Goal: Task Accomplishment & Management: Manage account settings

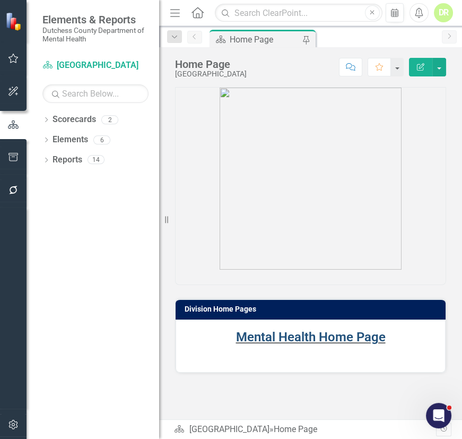
click at [279, 337] on link "Mental Health Home Page" at bounding box center [311, 337] width 150 height 15
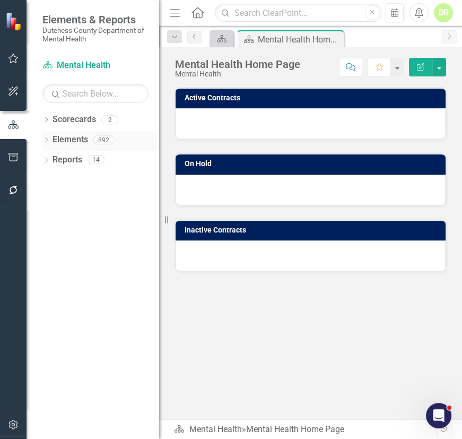
click at [69, 137] on link "Elements" at bounding box center [71, 140] width 36 height 12
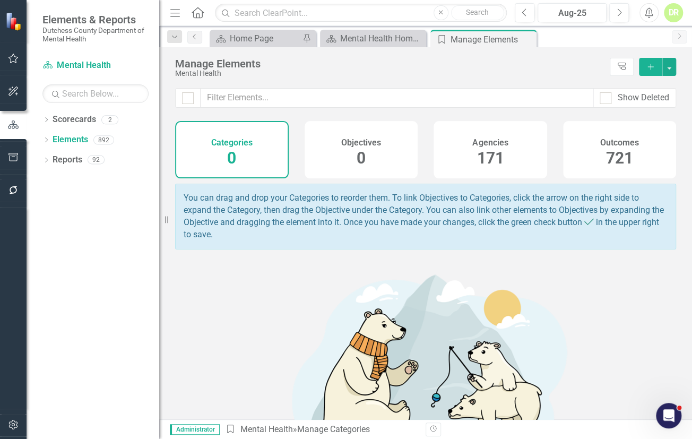
click at [462, 147] on div "171" at bounding box center [489, 158] width 27 height 23
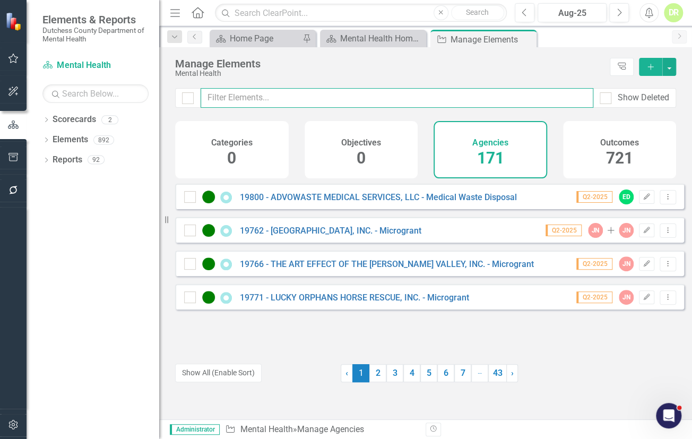
click at [235, 96] on input "text" at bounding box center [397, 98] width 393 height 20
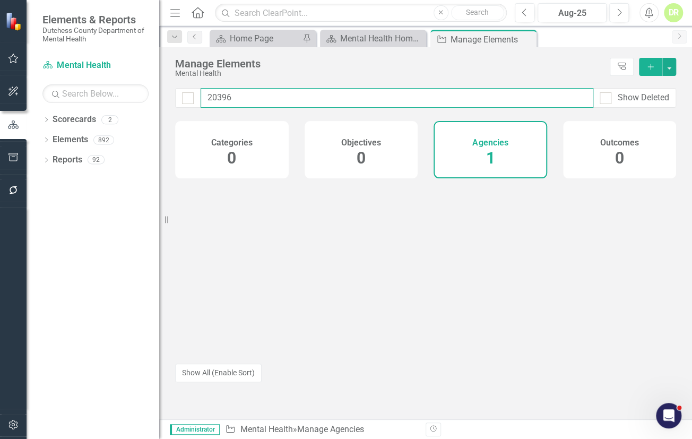
type input "20396"
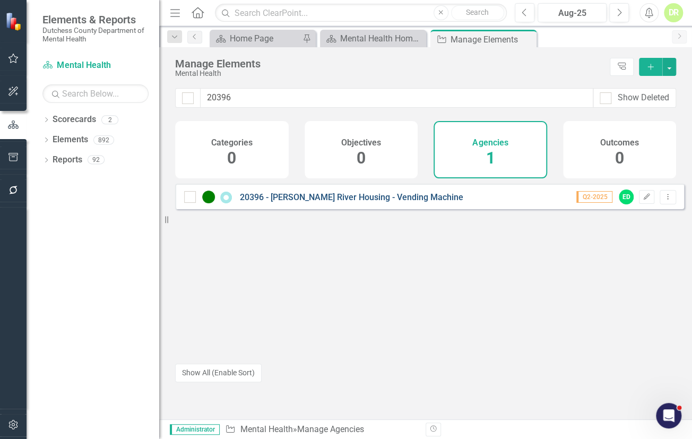
click at [292, 202] on link "20396 - [PERSON_NAME] River Housing - Vending Machine" at bounding box center [351, 197] width 223 height 10
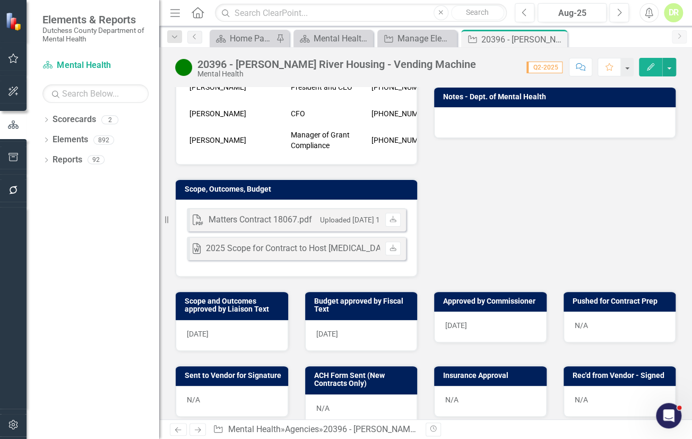
scroll to position [289, 0]
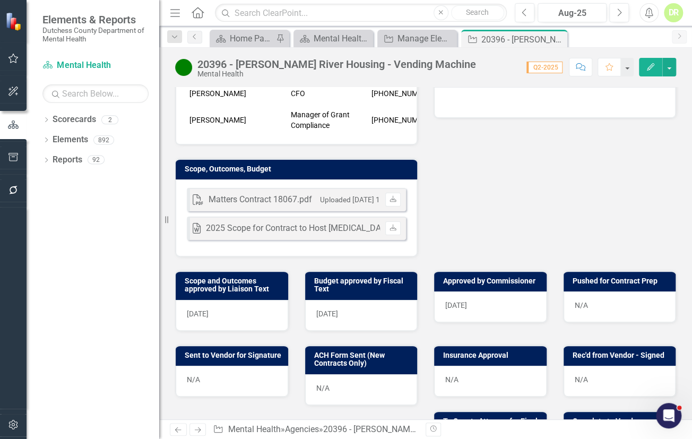
click at [462, 316] on div "N/A" at bounding box center [619, 306] width 112 height 31
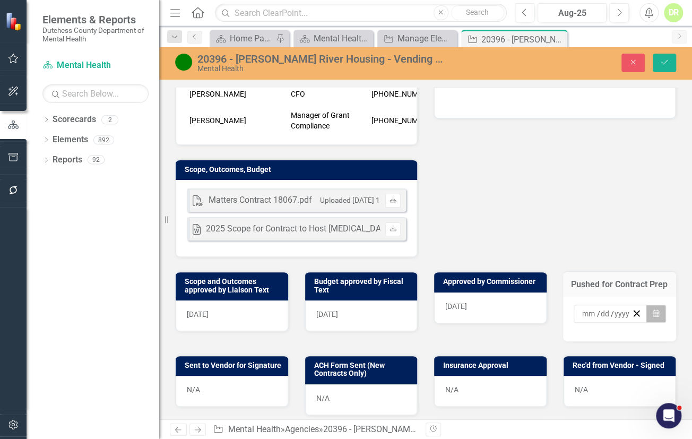
click at [462, 317] on icon "Calendar" at bounding box center [656, 313] width 6 height 7
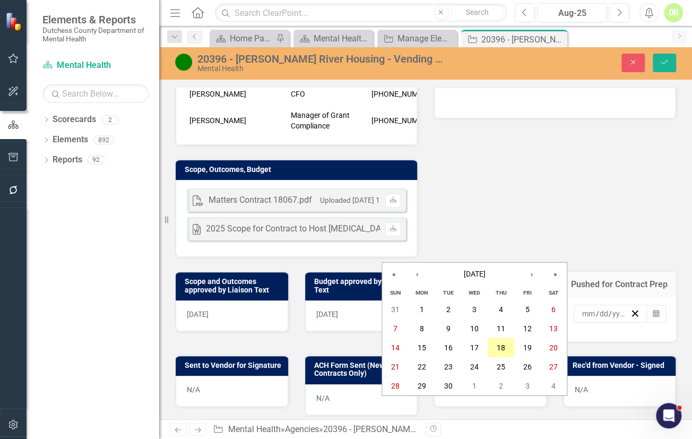
click at [462, 346] on abbr "18" at bounding box center [501, 347] width 8 height 8
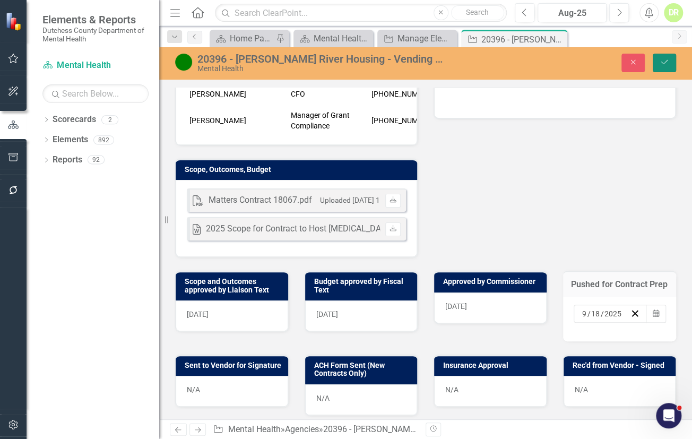
click at [462, 62] on icon "Save" at bounding box center [665, 61] width 10 height 7
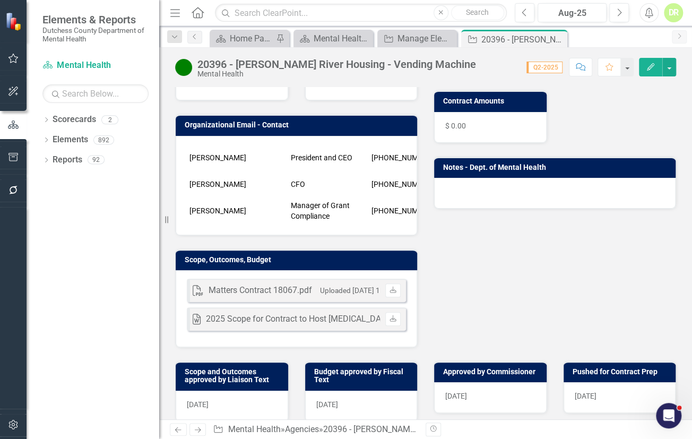
scroll to position [241, 0]
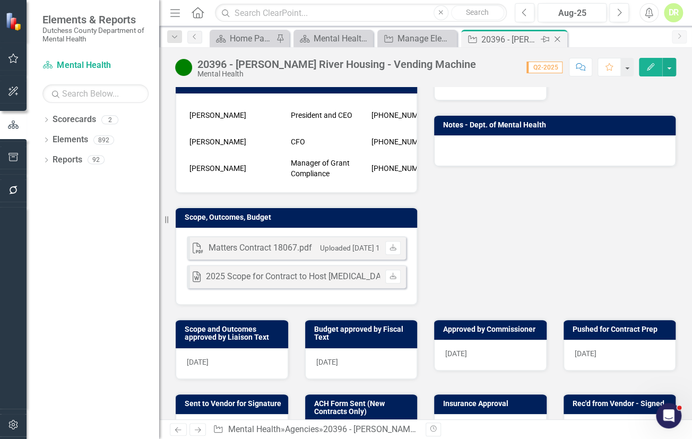
click at [462, 36] on icon "Close" at bounding box center [557, 39] width 11 height 8
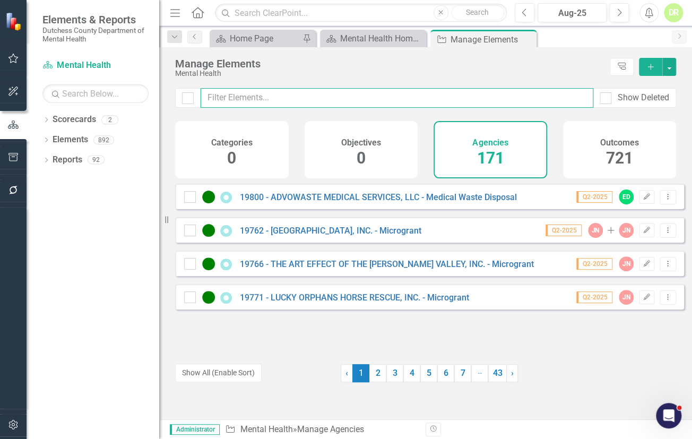
click at [253, 96] on input "text" at bounding box center [397, 98] width 393 height 20
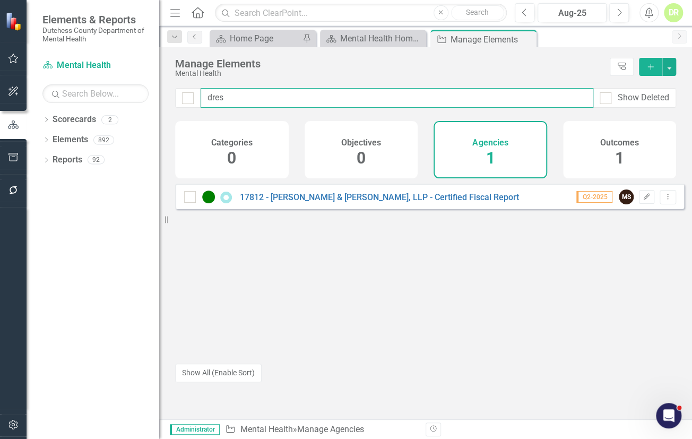
drag, startPoint x: 226, startPoint y: 101, endPoint x: 144, endPoint y: 96, distance: 81.9
click at [155, 96] on div "Elements & Reports Dutchess County Department of Mental Health Scorecard Mental…" at bounding box center [346, 219] width 692 height 439
drag, startPoint x: 254, startPoint y: 91, endPoint x: 43, endPoint y: 125, distance: 213.8
click at [59, 127] on div "Elements & Reports Dutchess County Department of Mental Health Scorecard Mental…" at bounding box center [346, 219] width 692 height 439
type input "20376"
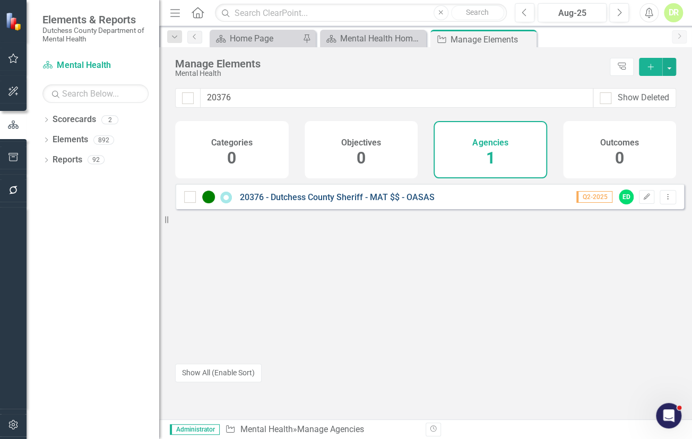
click at [304, 202] on link "20376 - Dutchess County Sheriff - MAT $$ - OASAS" at bounding box center [337, 197] width 195 height 10
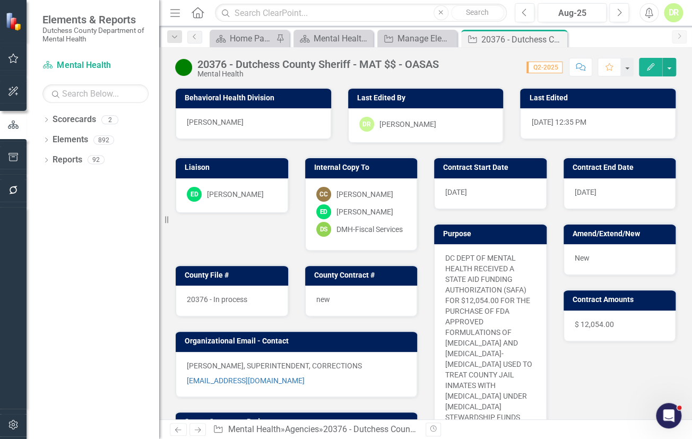
click at [462, 62] on button "Comment" at bounding box center [580, 67] width 23 height 19
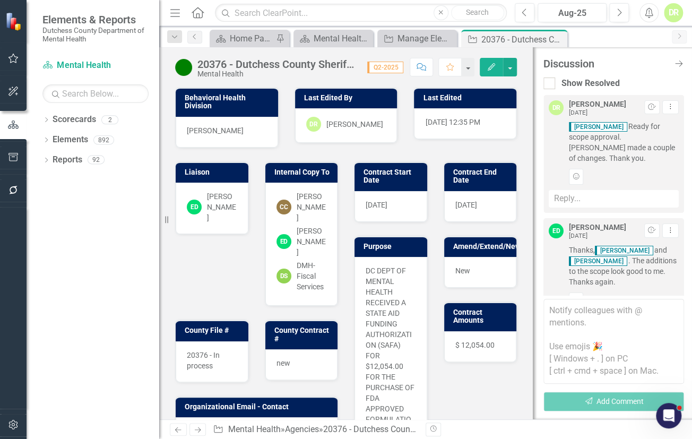
scroll to position [496, 0]
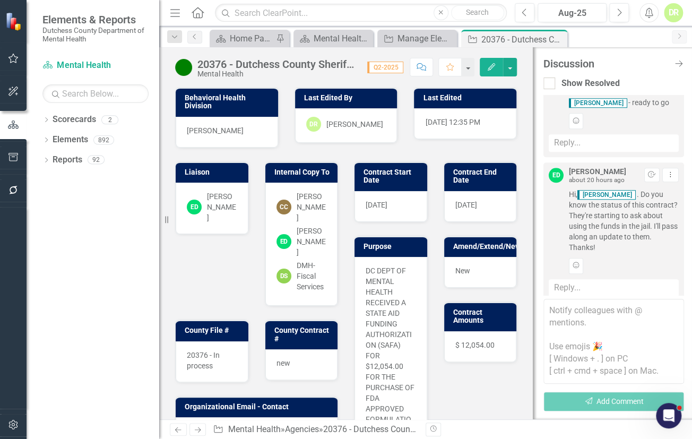
click at [462, 310] on textarea at bounding box center [613, 341] width 141 height 85
click at [462, 279] on div "Reply..." at bounding box center [614, 288] width 130 height 18
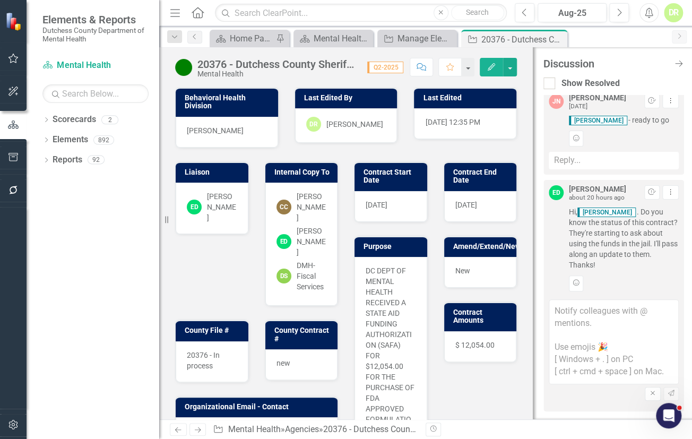
scroll to position [466, 0]
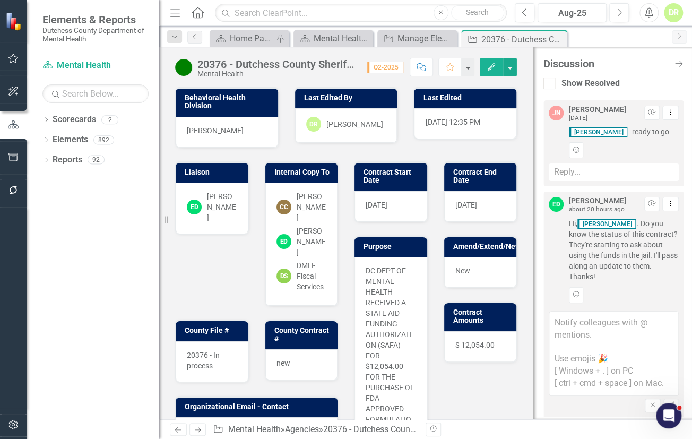
click at [462, 314] on textarea at bounding box center [614, 353] width 130 height 85
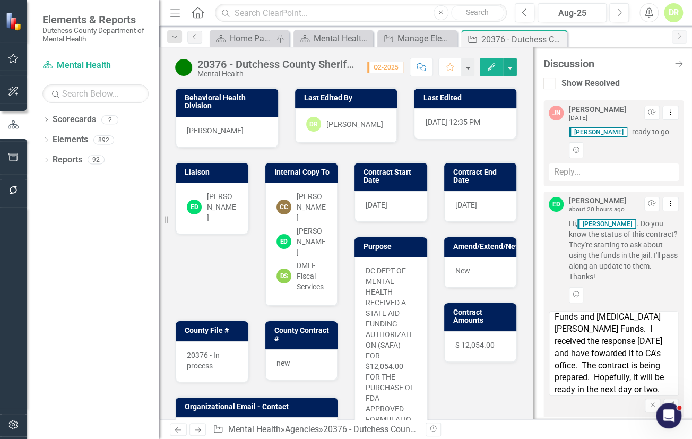
scroll to position [54, 0]
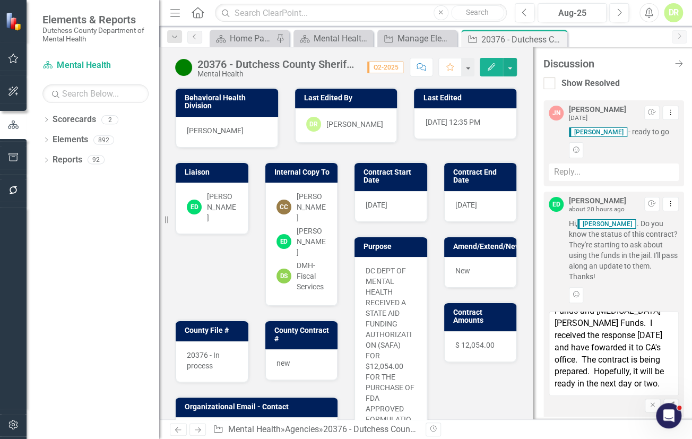
type textarea "@[PERSON_NAME] I needed to obtain clarification between [MEDICAL_DATA] Settleme…"
click at [462, 384] on div "Notify colleagues with @ mentions. Use emojis 🎉 [ Windows + . ] on PC [ ctrl + …" at bounding box center [614, 362] width 130 height 109
click at [462, 402] on icon "Send" at bounding box center [671, 405] width 8 height 6
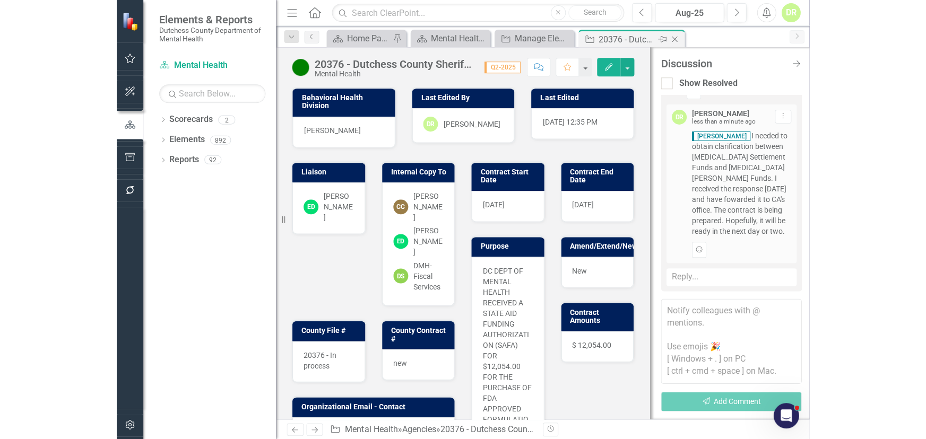
scroll to position [670, 0]
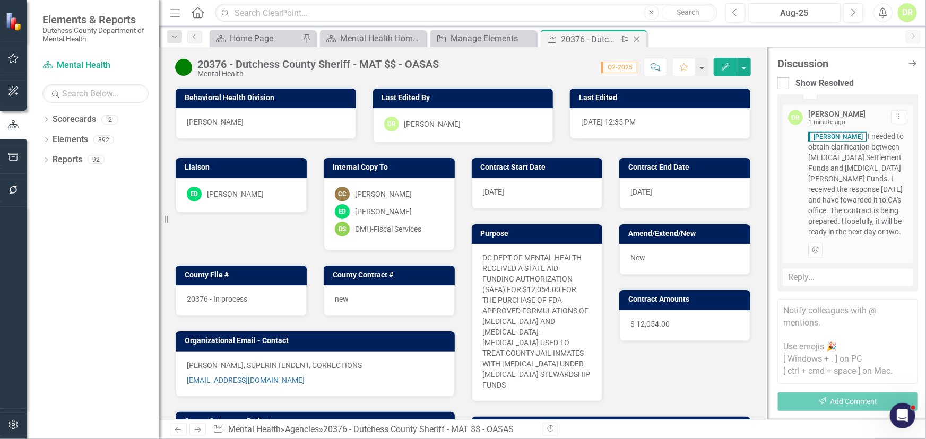
click at [462, 37] on div "20376 - Dutchess County Sheriff - MAT $$ - OASAS" at bounding box center [589, 39] width 57 height 13
click at [462, 37] on icon "Close" at bounding box center [636, 39] width 11 height 8
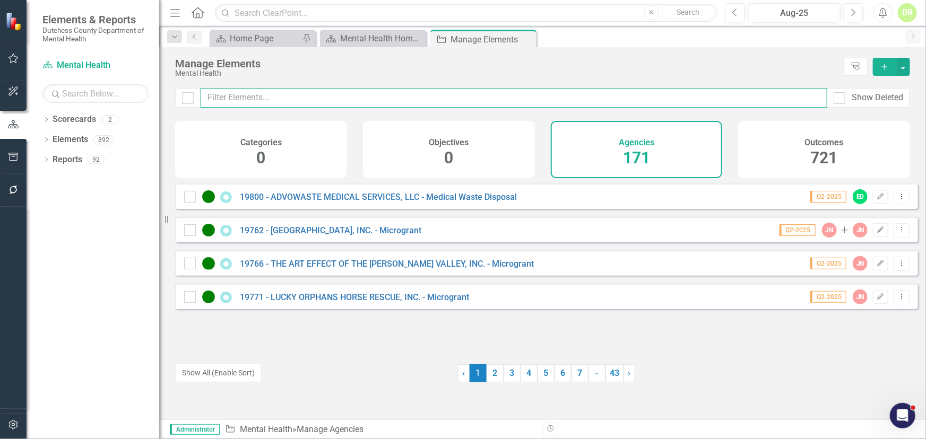
click at [345, 100] on input "text" at bounding box center [514, 98] width 627 height 20
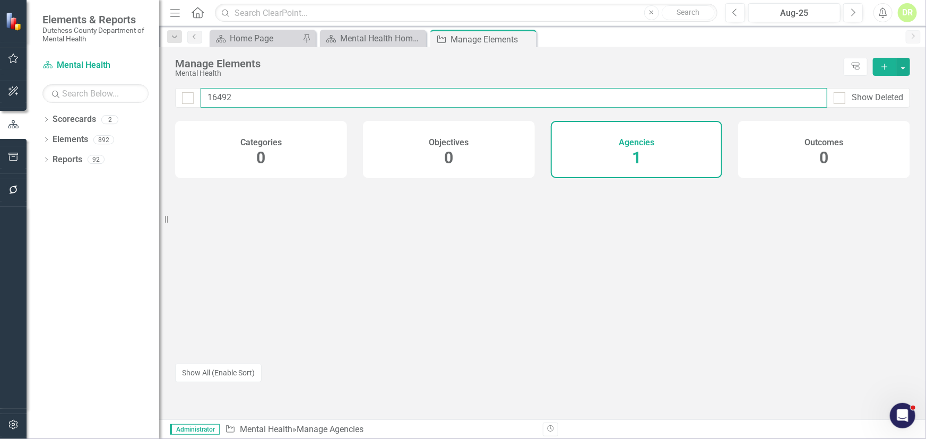
type input "16492"
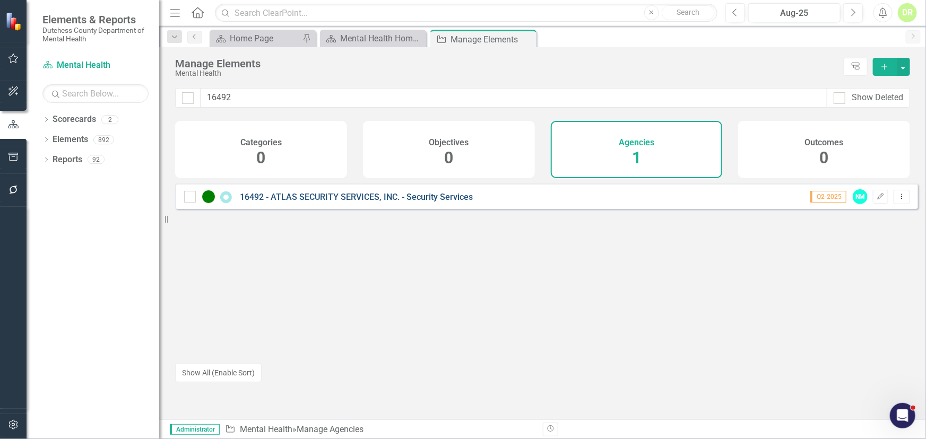
click at [344, 202] on link "16492 - ATLAS SECURITY SERVICES, INC. - Security Services" at bounding box center [356, 197] width 233 height 10
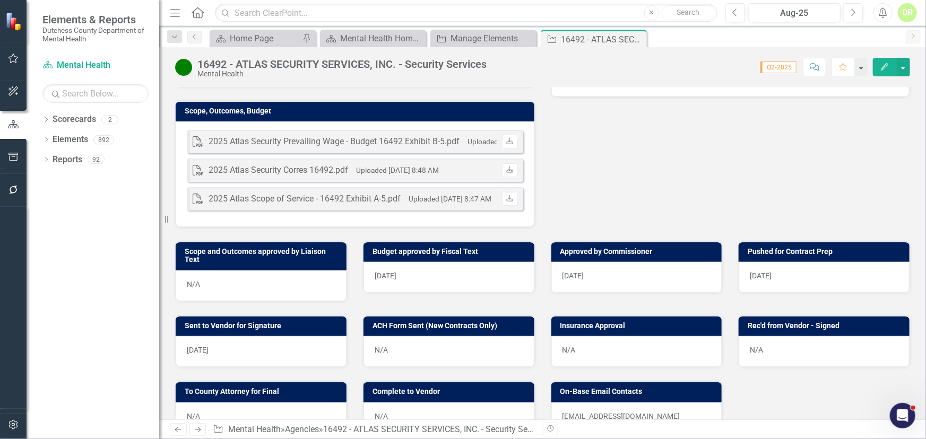
scroll to position [386, 0]
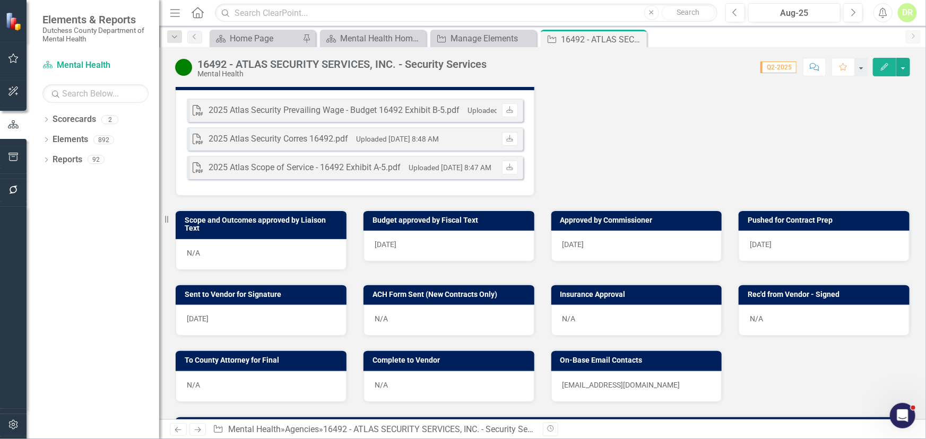
click at [462, 316] on div "N/A" at bounding box center [636, 320] width 171 height 31
click at [462, 311] on div "N/A" at bounding box center [636, 320] width 171 height 31
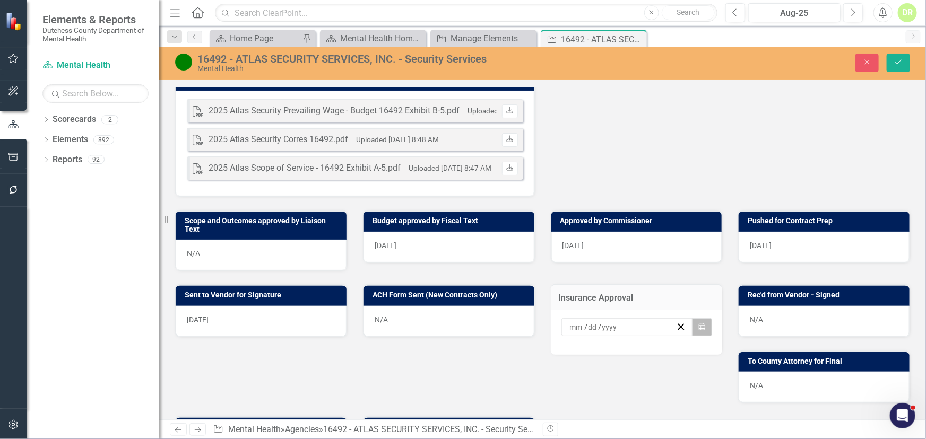
click at [462, 318] on button "Calendar" at bounding box center [702, 327] width 20 height 18
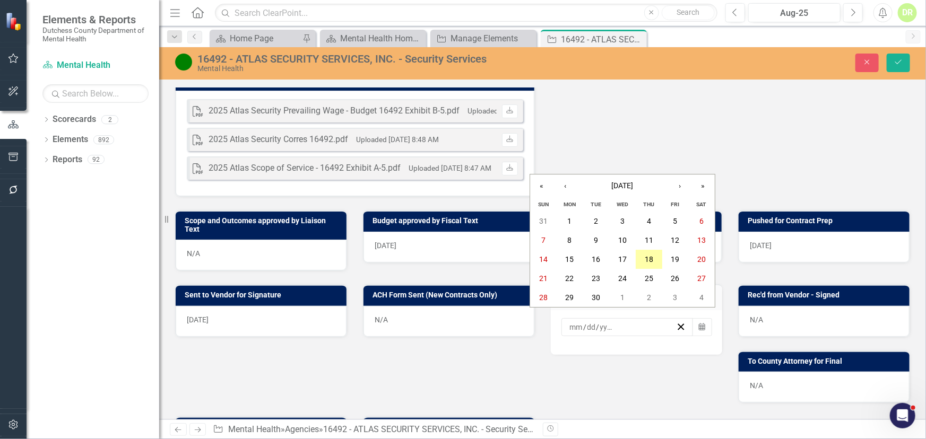
click at [462, 258] on button "18" at bounding box center [649, 259] width 27 height 19
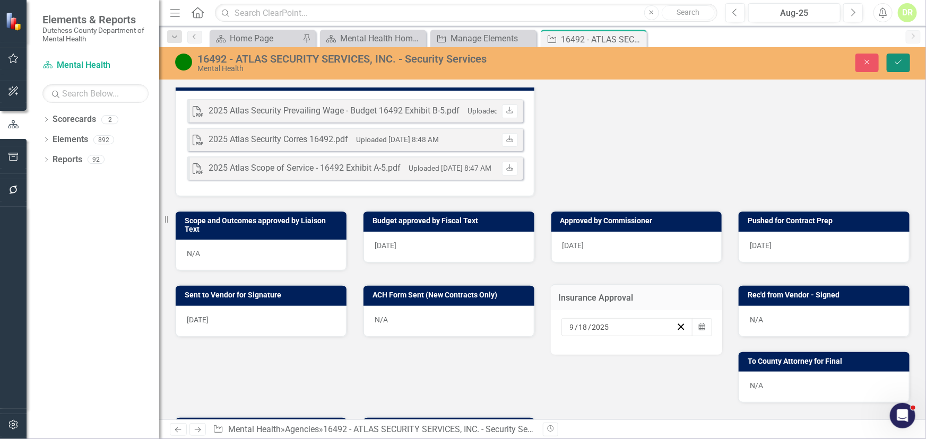
click at [462, 63] on icon "Save" at bounding box center [899, 61] width 10 height 7
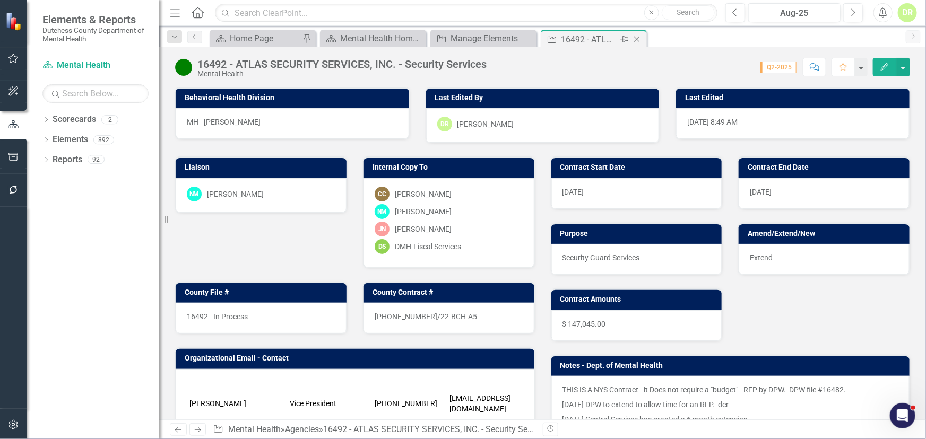
click at [462, 35] on icon "Close" at bounding box center [636, 39] width 11 height 8
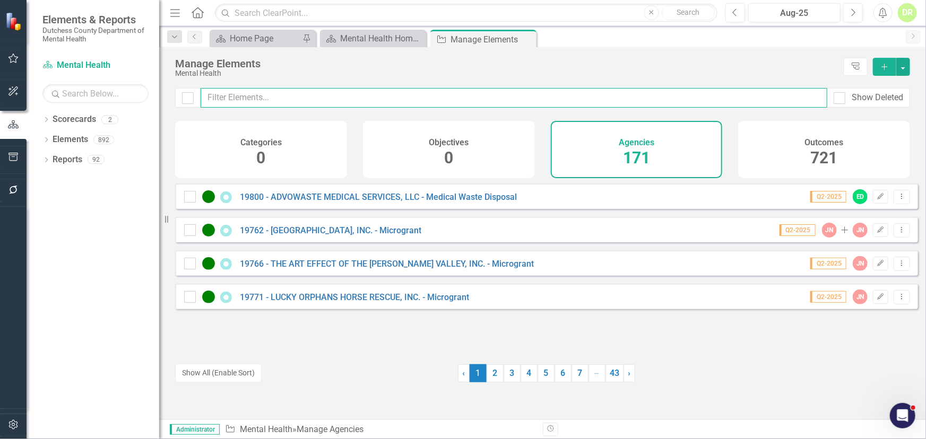
click at [335, 94] on input "text" at bounding box center [514, 98] width 627 height 20
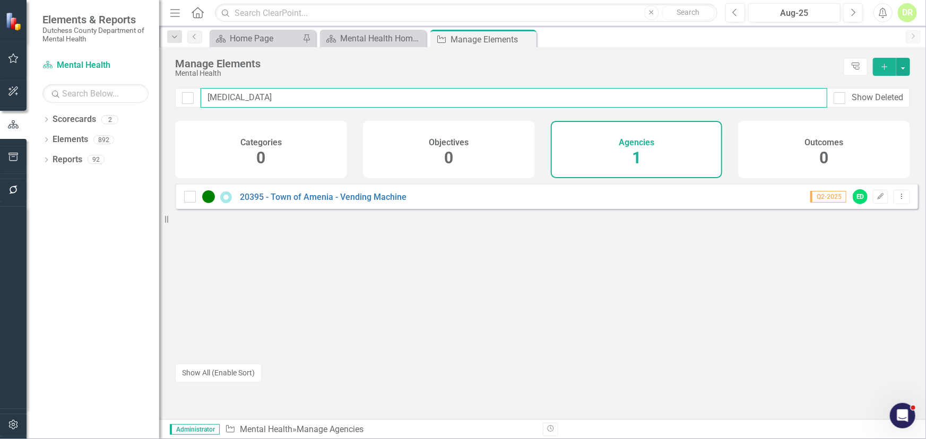
drag, startPoint x: 238, startPoint y: 100, endPoint x: 78, endPoint y: 76, distance: 161.4
click at [78, 76] on div "Elements & Reports Dutchess County Department of Mental Health Scorecard Mental…" at bounding box center [463, 219] width 926 height 439
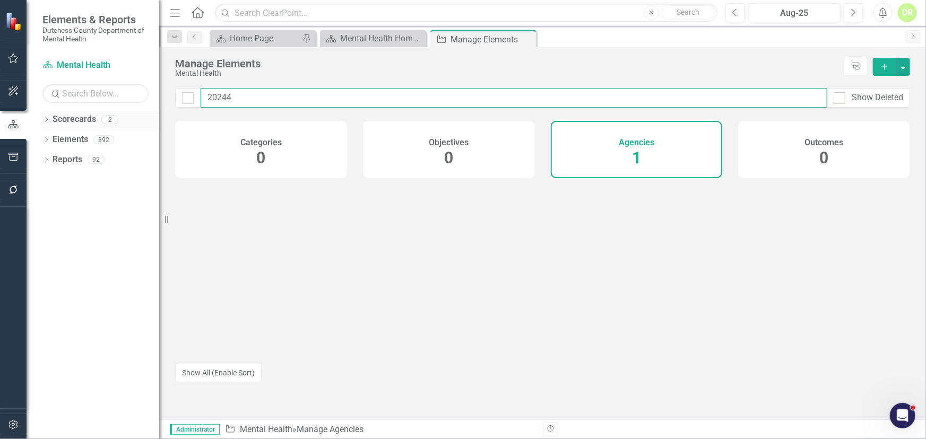
type input "20244"
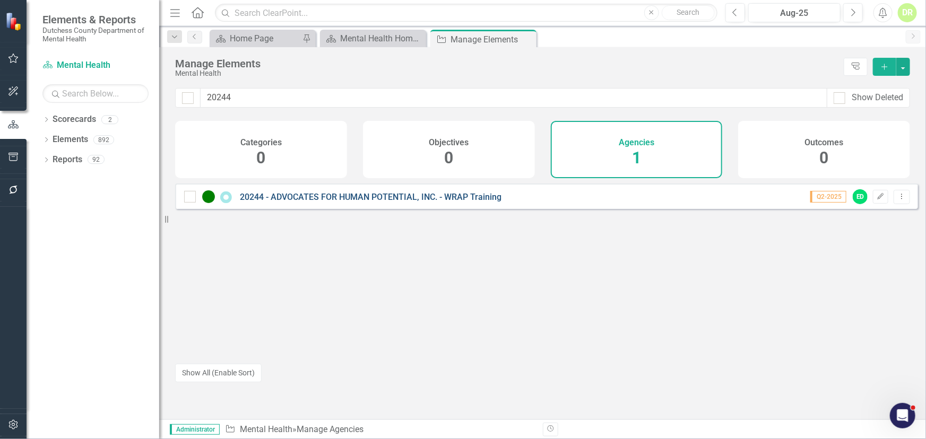
click at [349, 202] on link "20244 - ADVOCATES FOR HUMAN POTENTIAL, INC. - WRAP Training" at bounding box center [371, 197] width 262 height 10
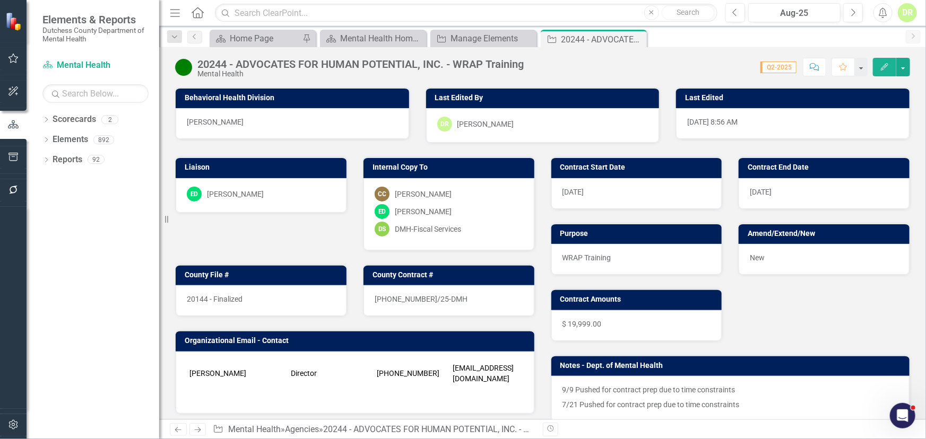
scroll to position [434, 0]
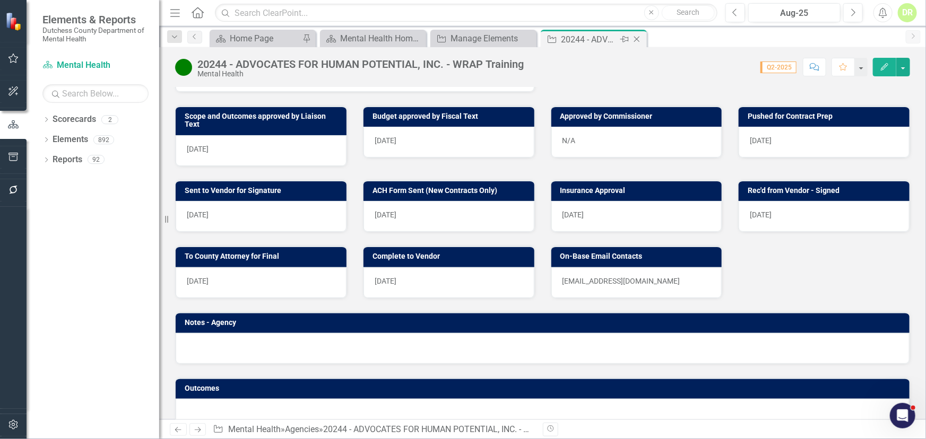
click at [462, 38] on icon "Close" at bounding box center [636, 39] width 11 height 8
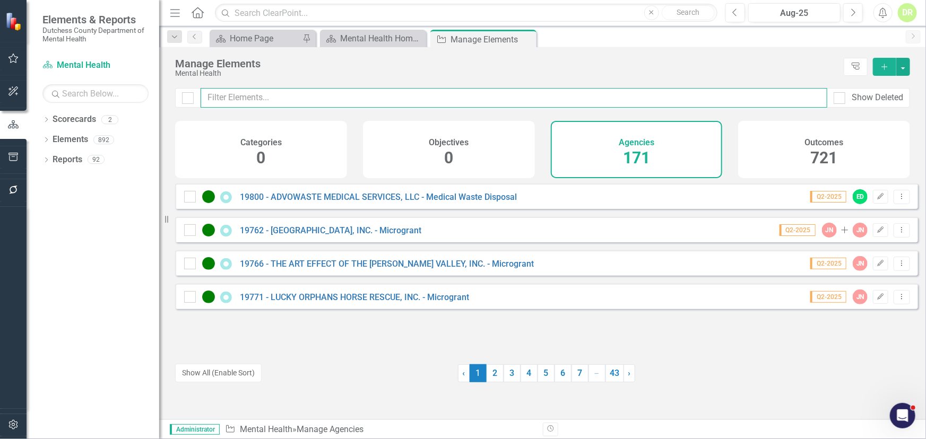
click at [229, 98] on input "text" at bounding box center [514, 98] width 627 height 20
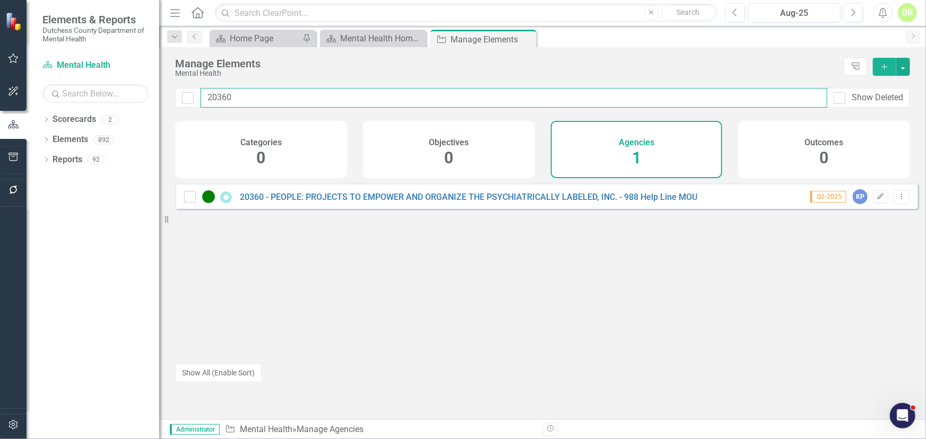
type input "20360"
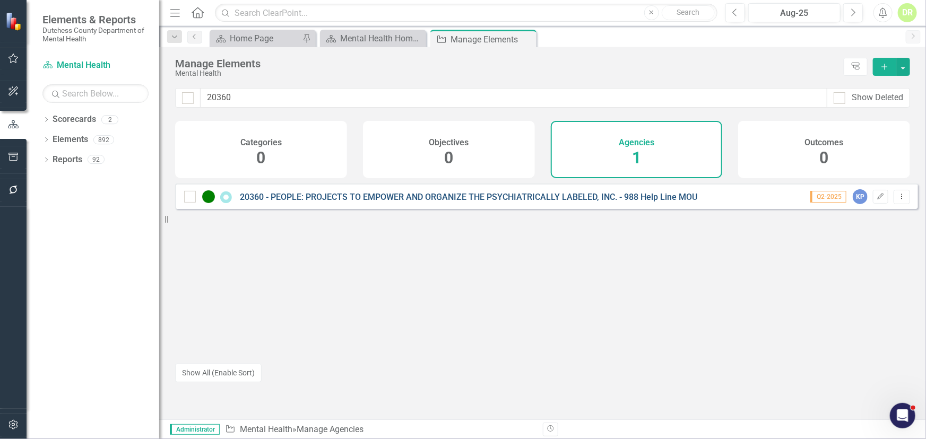
click at [315, 202] on link "20360 - PEOPLE: PROJECTS TO EMPOWER AND ORGANIZE THE PSYCHIATRICALLY LABELED, I…" at bounding box center [468, 197] width 457 height 10
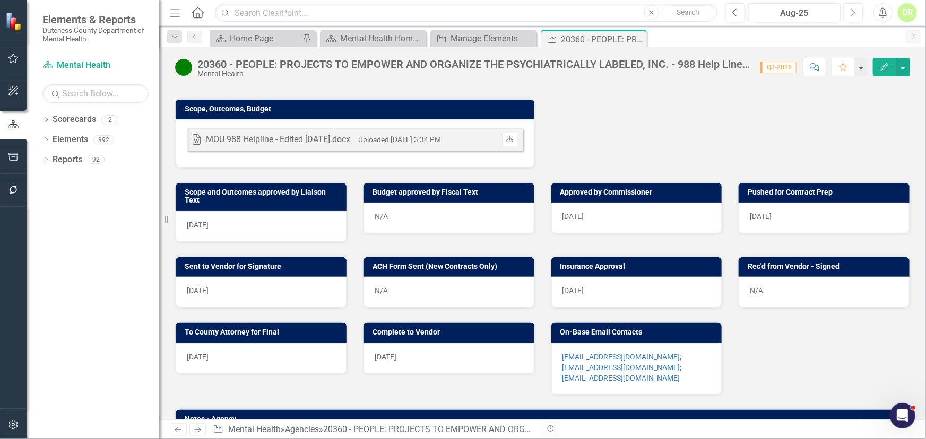
scroll to position [386, 0]
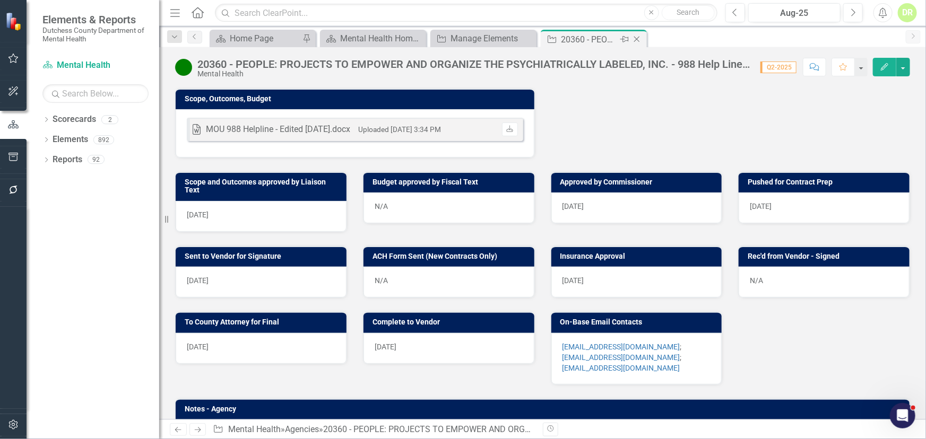
click at [462, 38] on icon "Close" at bounding box center [636, 39] width 11 height 8
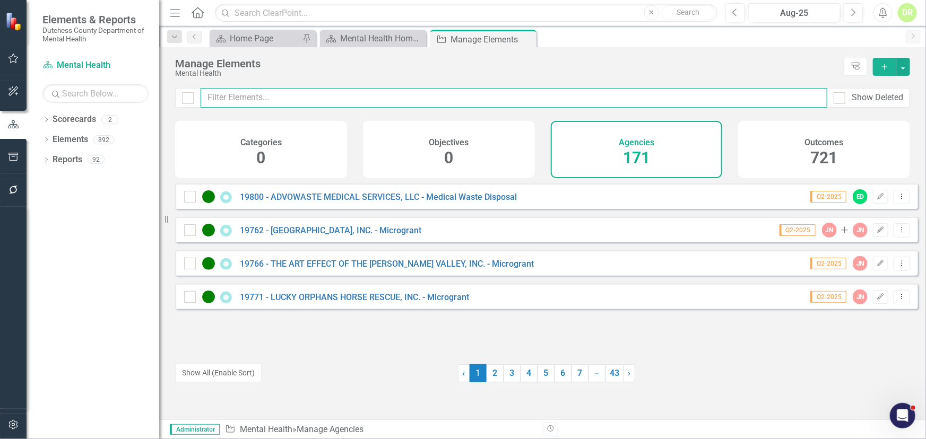
click at [304, 100] on input "text" at bounding box center [514, 98] width 627 height 20
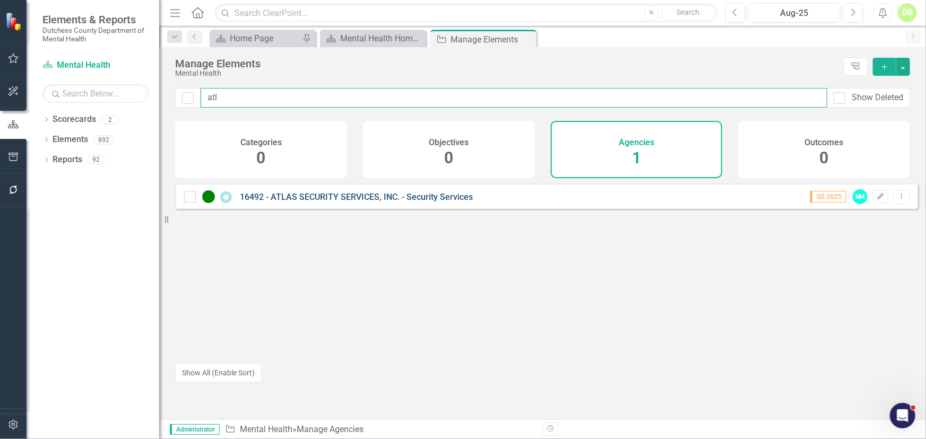
type input "atl"
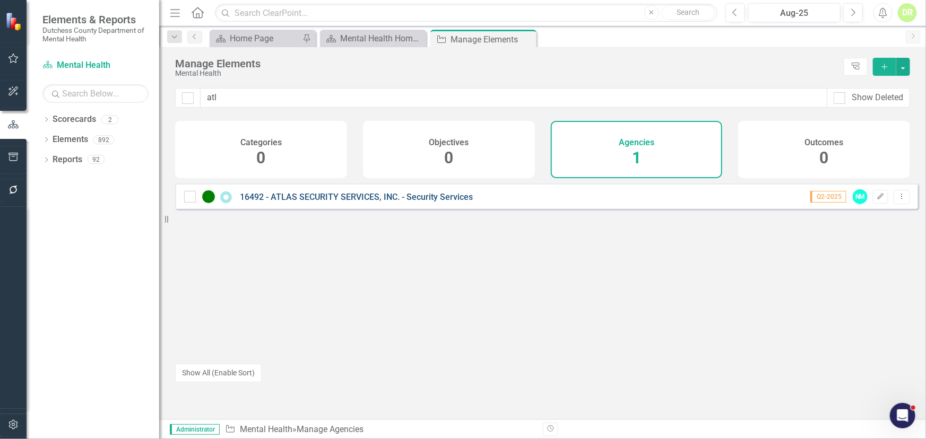
click at [367, 202] on link "16492 - ATLAS SECURITY SERVICES, INC. - Security Services" at bounding box center [356, 197] width 233 height 10
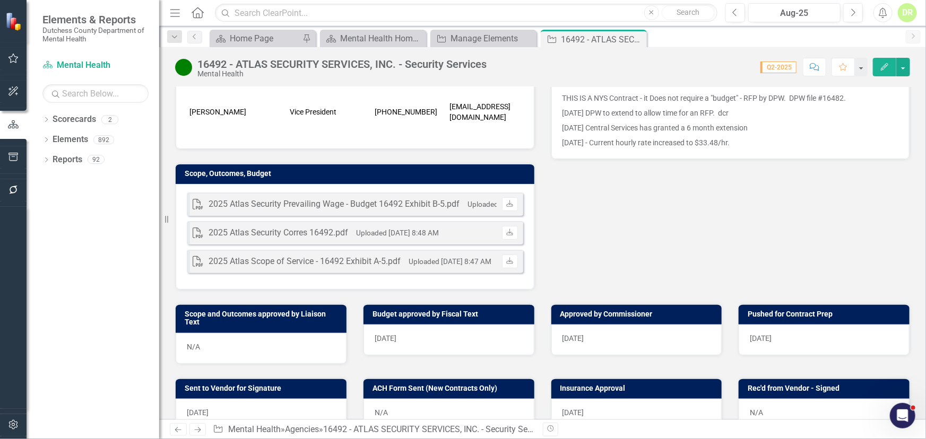
scroll to position [337, 0]
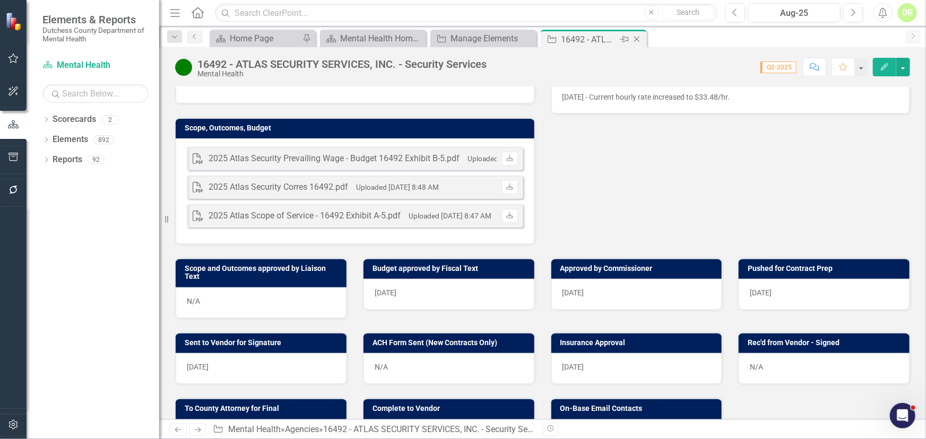
click at [462, 37] on icon "Close" at bounding box center [636, 39] width 11 height 8
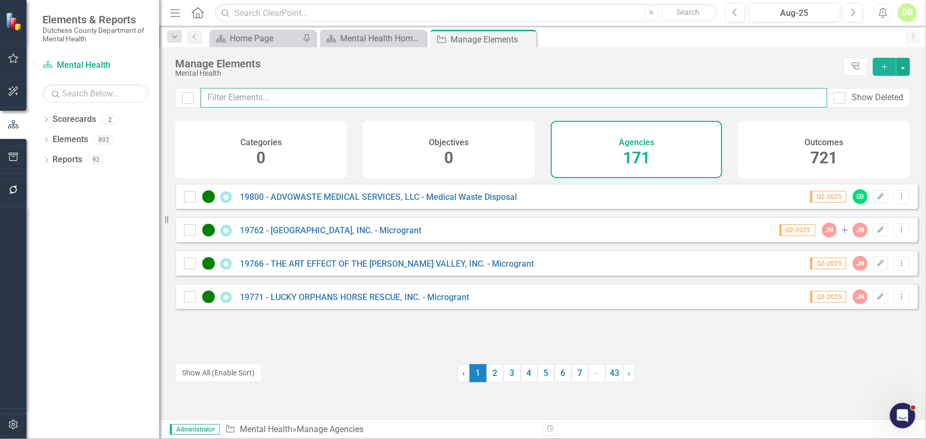
click at [251, 99] on input "text" at bounding box center [514, 98] width 627 height 20
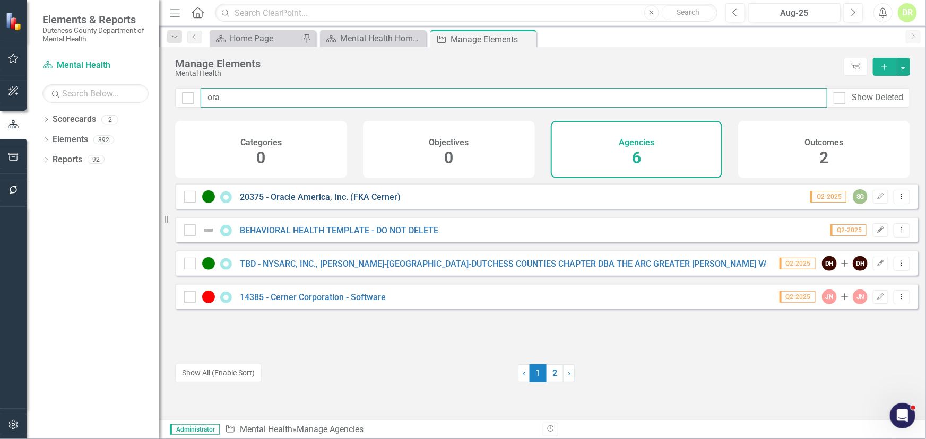
type input "ora"
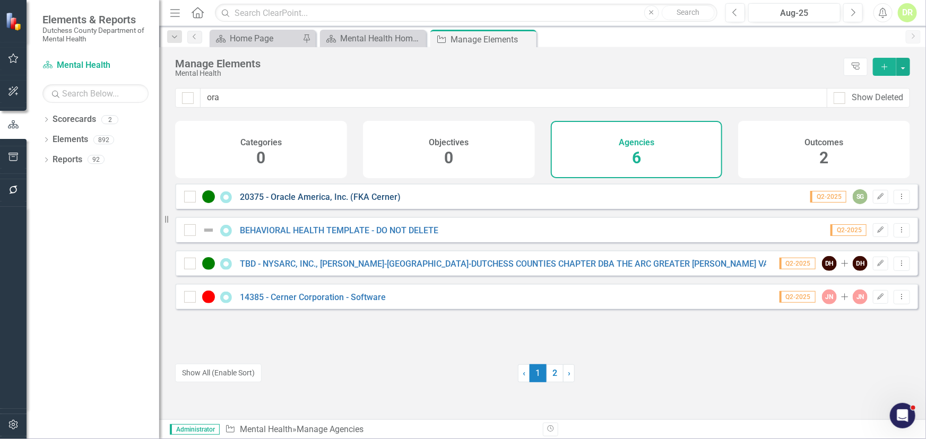
click at [355, 202] on link "20375 - Oracle America, Inc. (FKA Cerner)" at bounding box center [320, 197] width 161 height 10
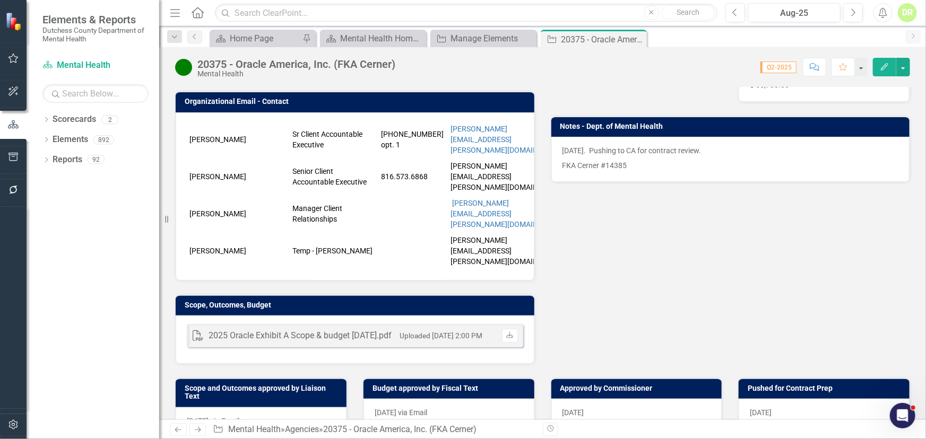
scroll to position [289, 0]
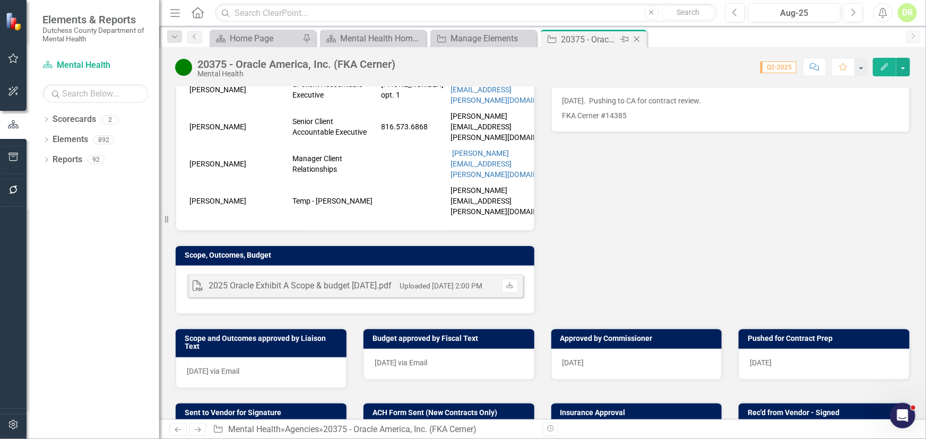
click at [462, 38] on icon "Close" at bounding box center [636, 39] width 11 height 8
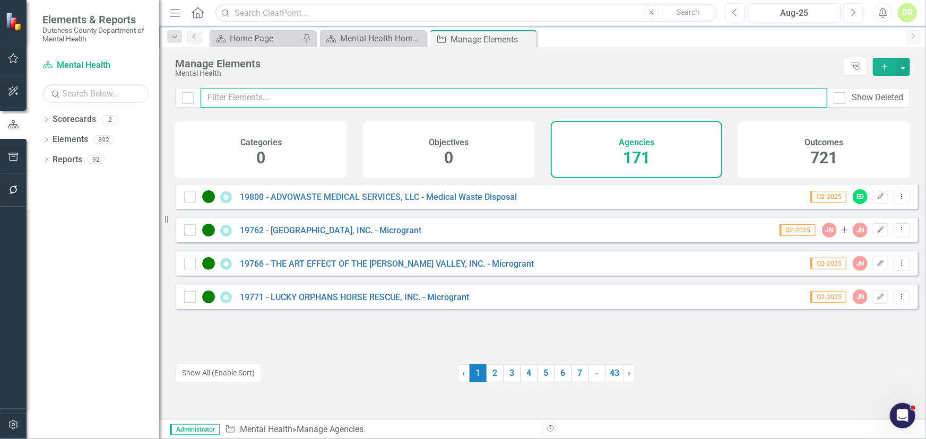
click at [331, 94] on input "text" at bounding box center [514, 98] width 627 height 20
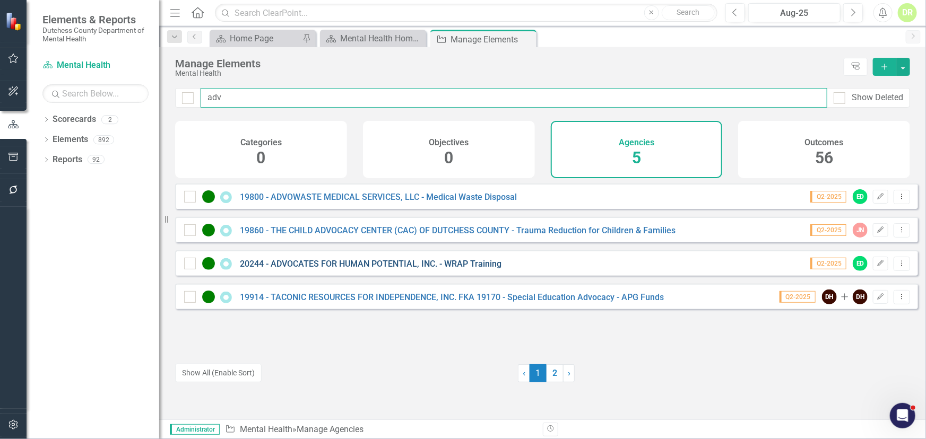
type input "adv"
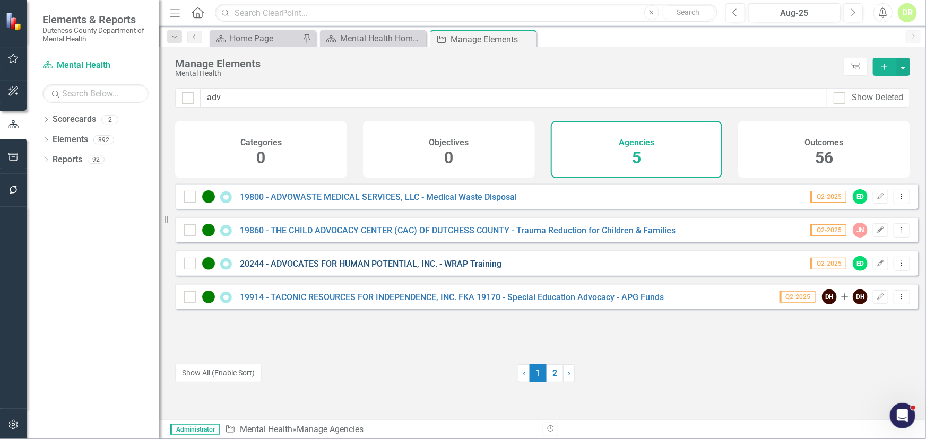
click at [320, 269] on link "20244 - ADVOCATES FOR HUMAN POTENTIAL, INC. - WRAP Training" at bounding box center [371, 264] width 262 height 10
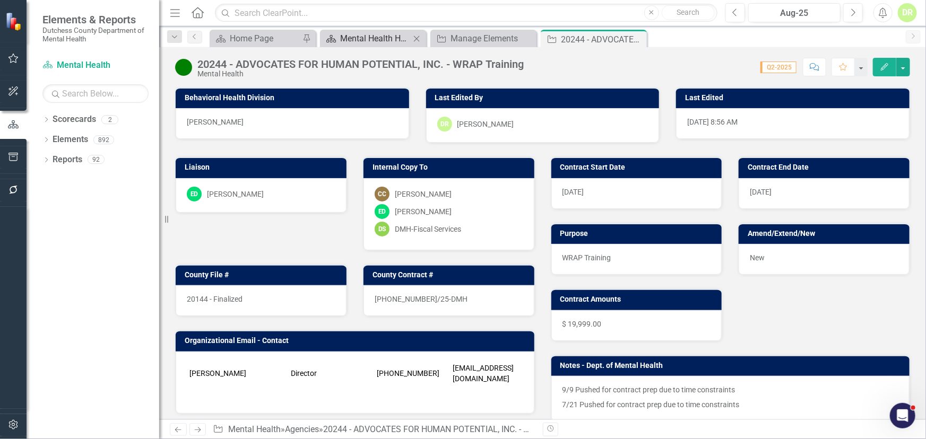
click at [359, 42] on div "Mental Health Home Page" at bounding box center [375, 38] width 70 height 13
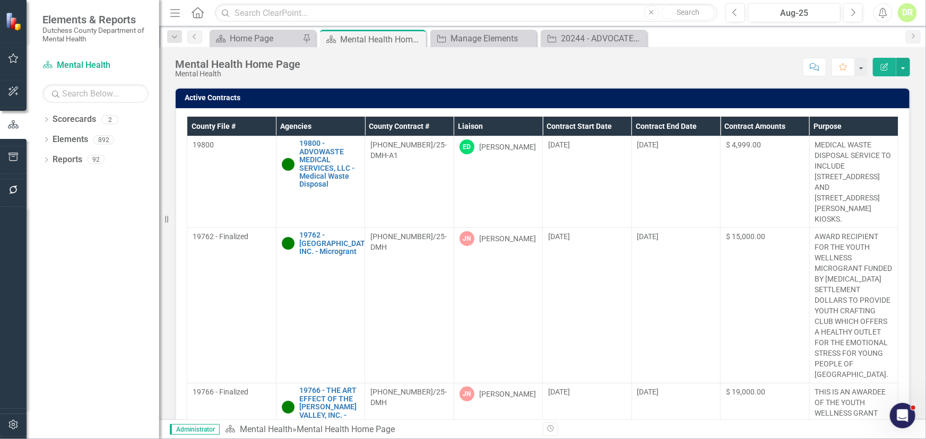
click at [462, 127] on th "Contract End Date" at bounding box center [675, 127] width 89 height 20
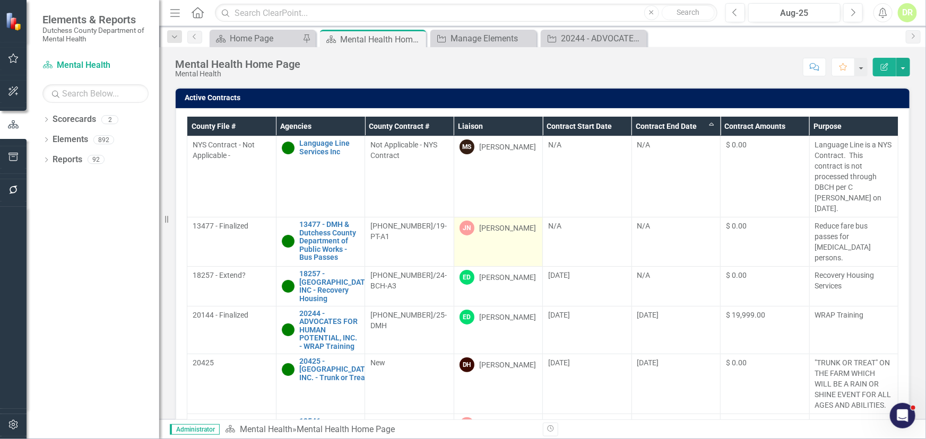
scroll to position [48, 0]
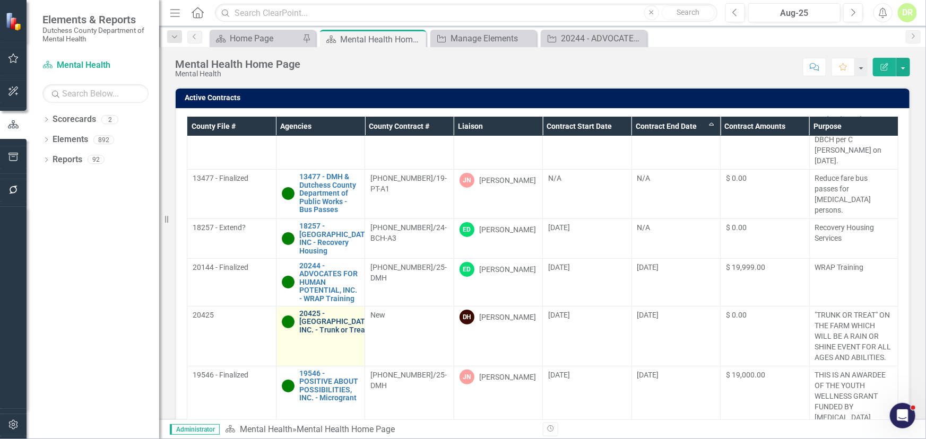
click at [335, 310] on link "20425 - [GEOGRAPHIC_DATA], INC. - Trunk or Treat" at bounding box center [337, 322] width 74 height 24
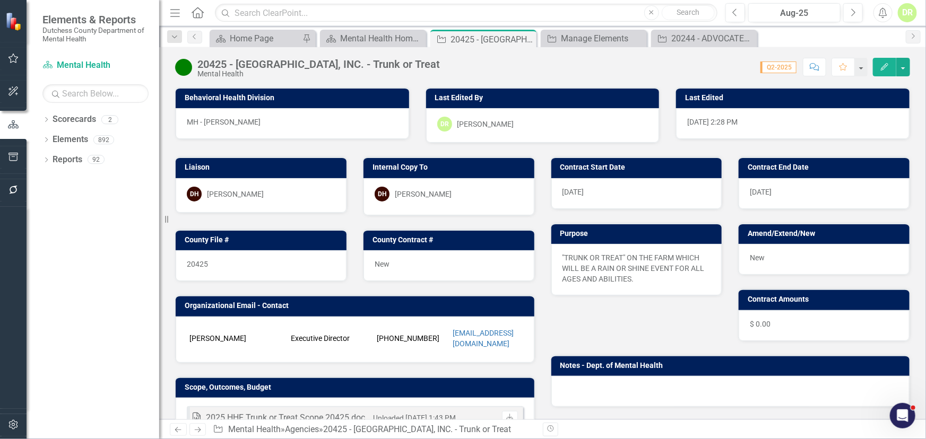
click at [462, 66] on icon "Comment" at bounding box center [815, 66] width 10 height 7
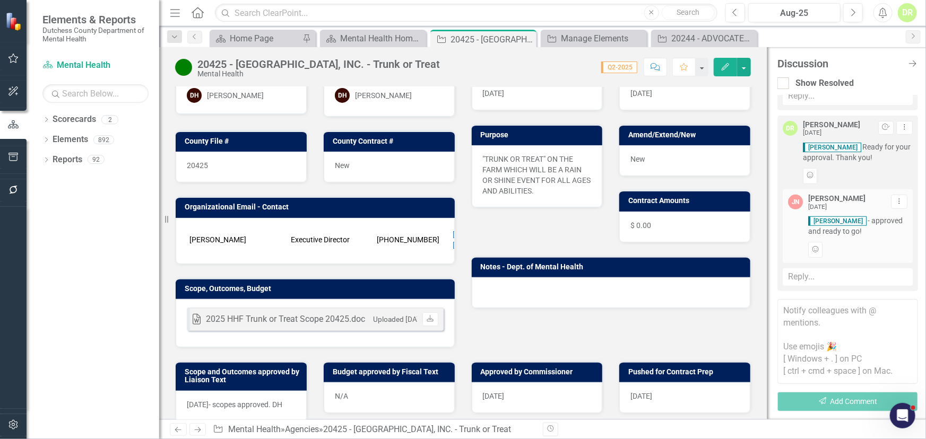
scroll to position [193, 0]
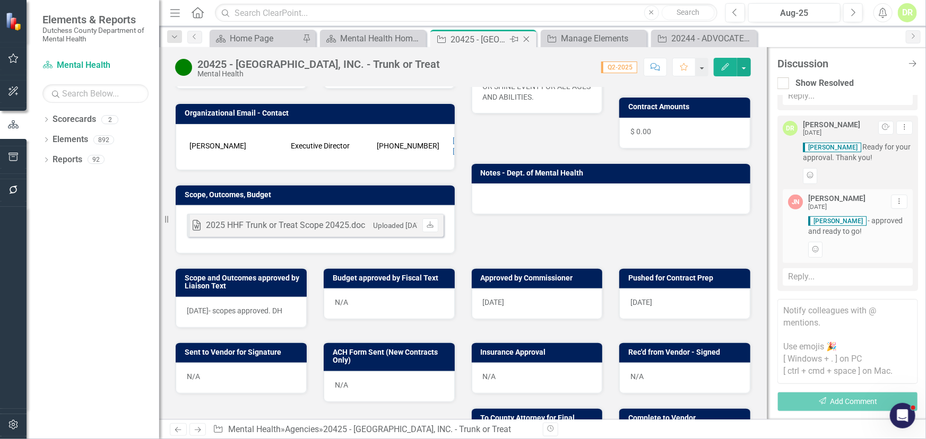
click at [462, 39] on icon "Close" at bounding box center [526, 39] width 11 height 8
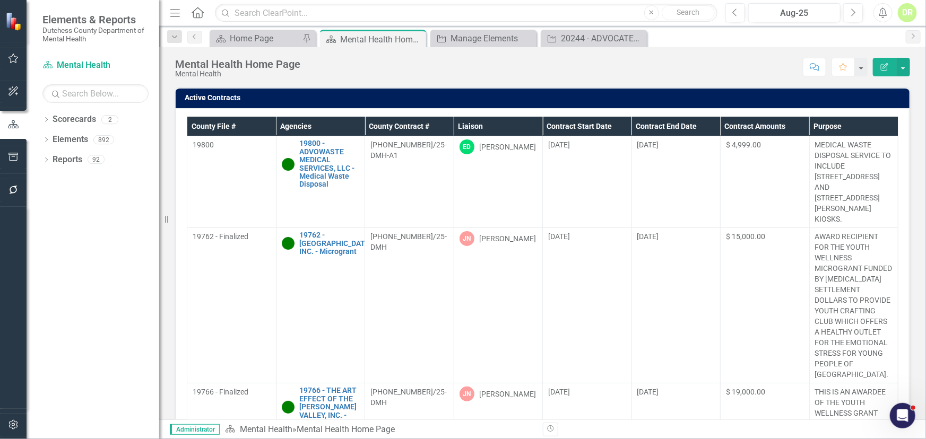
click at [462, 122] on th "Contract End Date" at bounding box center [675, 127] width 89 height 20
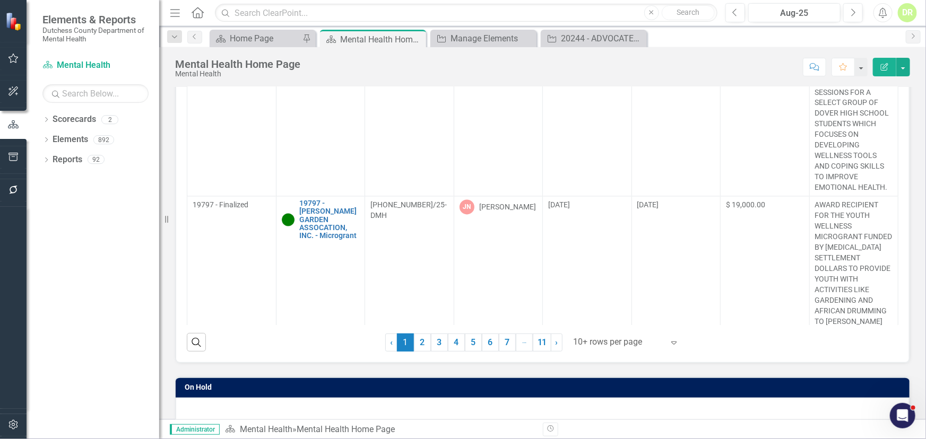
scroll to position [144, 0]
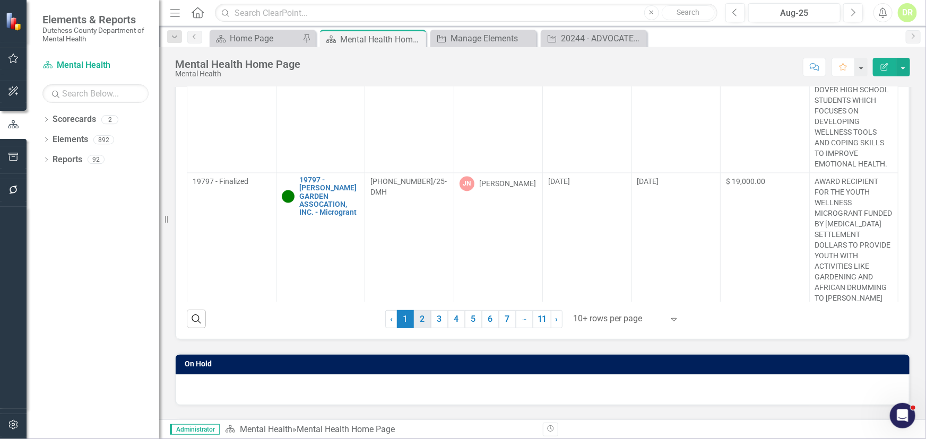
click at [422, 314] on link "2" at bounding box center [422, 319] width 17 height 18
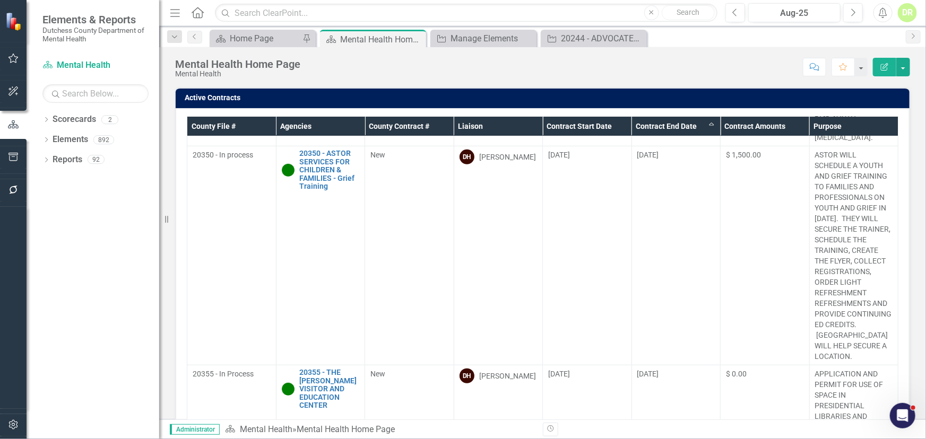
scroll to position [289, 0]
